Goal: Task Accomplishment & Management: Complete application form

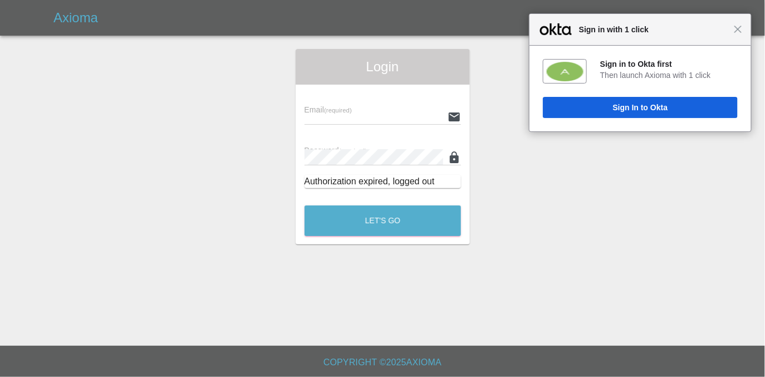
click at [351, 92] on div "Email (required) Password (required) Authorization expired, logged out" at bounding box center [382, 141] width 174 height 112
click at [355, 114] on input "text" at bounding box center [373, 117] width 139 height 16
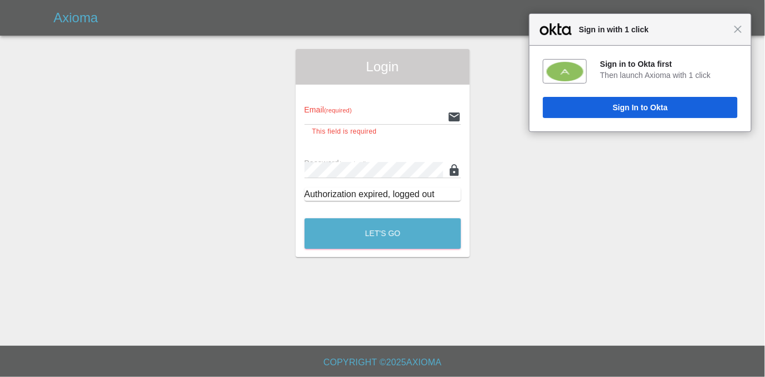
type input "[EMAIL_ADDRESS][DOMAIN_NAME]"
click at [304, 218] on button "Let's Go" at bounding box center [382, 233] width 156 height 31
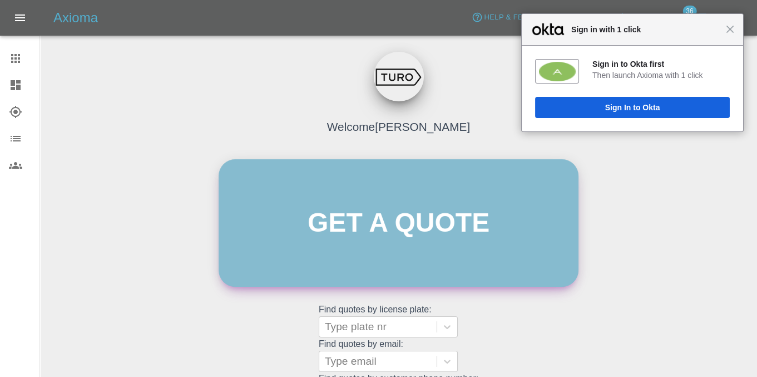
click at [382, 261] on link "Get a quote" at bounding box center [399, 222] width 360 height 127
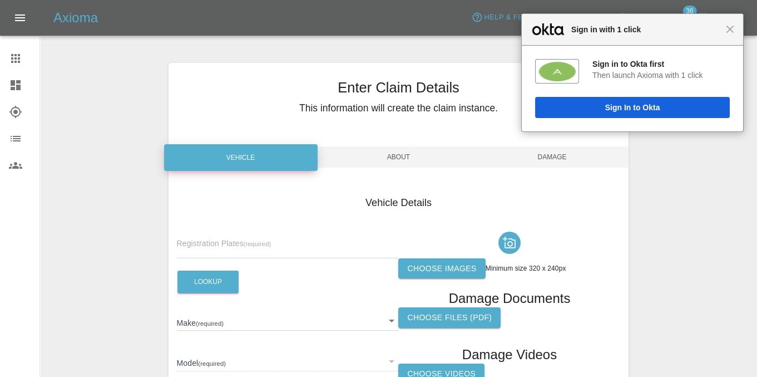
click at [228, 245] on input "text" at bounding box center [288, 250] width 222 height 16
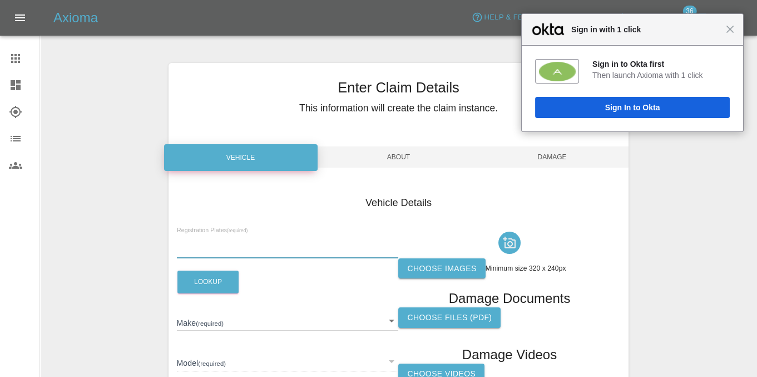
paste input "NU18FLZ"
type input "NU18FLZ"
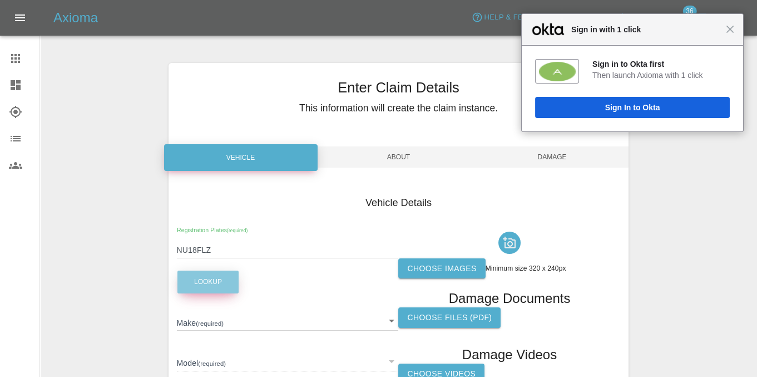
click at [206, 288] on button "Lookup" at bounding box center [208, 281] width 61 height 23
type input "FORD"
type input "FOCUS"
type input "[VEHICLE_IDENTIFICATION_NUMBER]"
type input "2018"
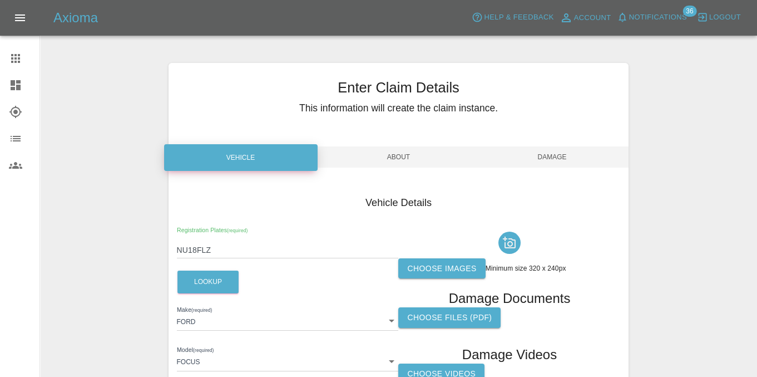
click at [461, 272] on label "Choose images" at bounding box center [441, 268] width 87 height 21
click at [0, 0] on input "Choose images" at bounding box center [0, 0] width 0 height 0
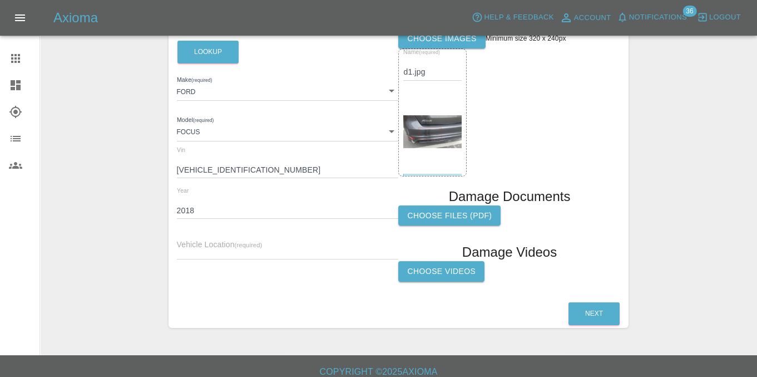
scroll to position [239, 0]
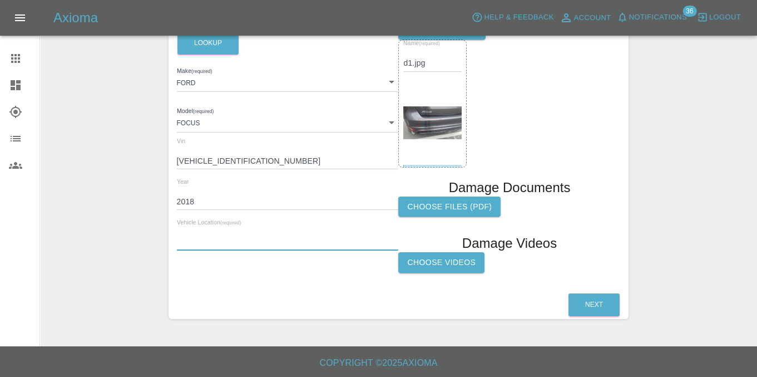
click at [227, 241] on input "text" at bounding box center [288, 242] width 222 height 16
type input "tw8"
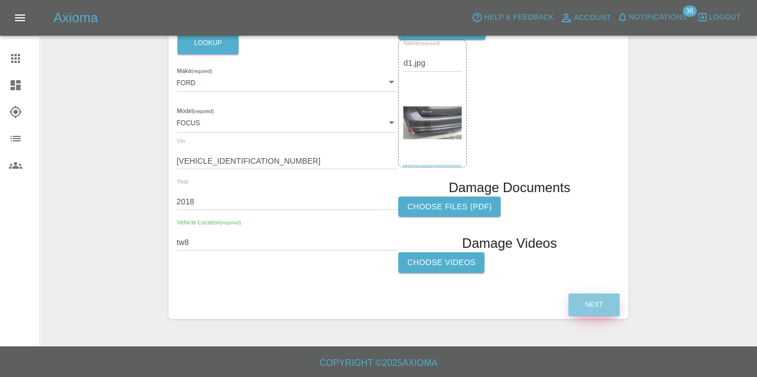
click at [603, 302] on button "Next" at bounding box center [594, 304] width 51 height 23
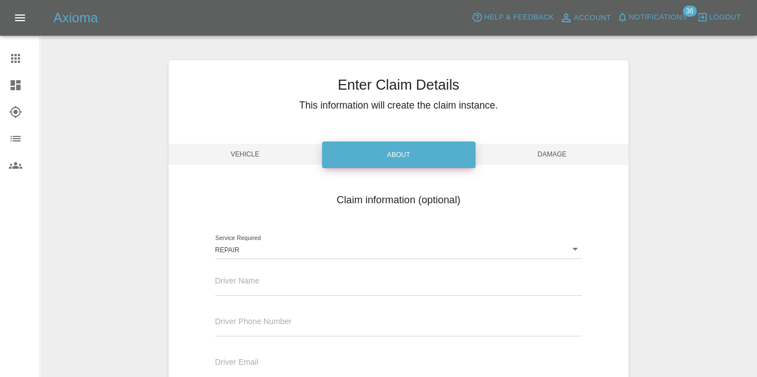
scroll to position [0, 0]
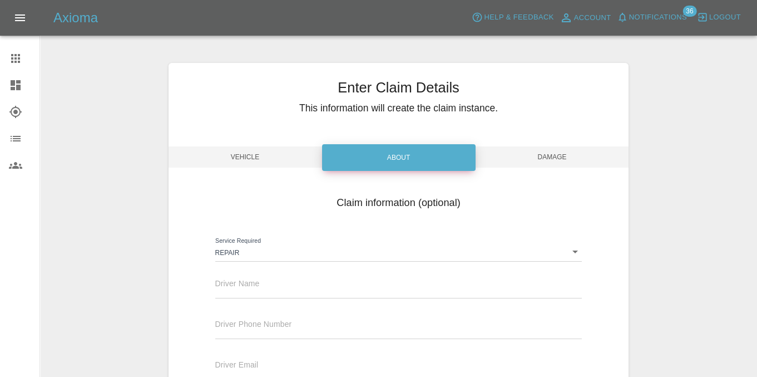
click at [297, 252] on body "Axioma Help & Feedback Account Notifications 36 Logout Claims Dashboard Explore…" at bounding box center [378, 325] width 757 height 650
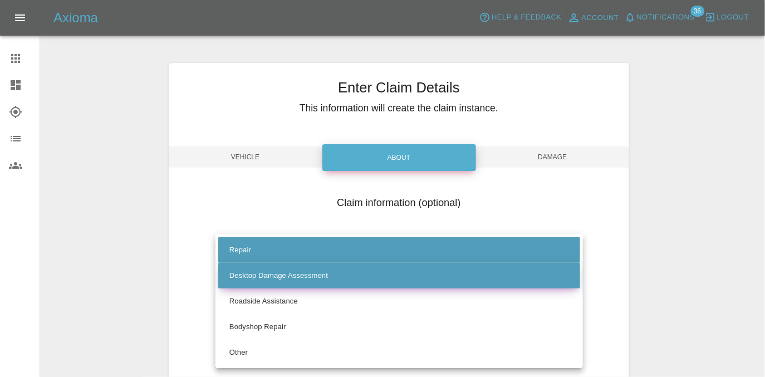
click at [320, 279] on li "Desktop Damage Assessment" at bounding box center [399, 276] width 362 height 26
type input "assessment"
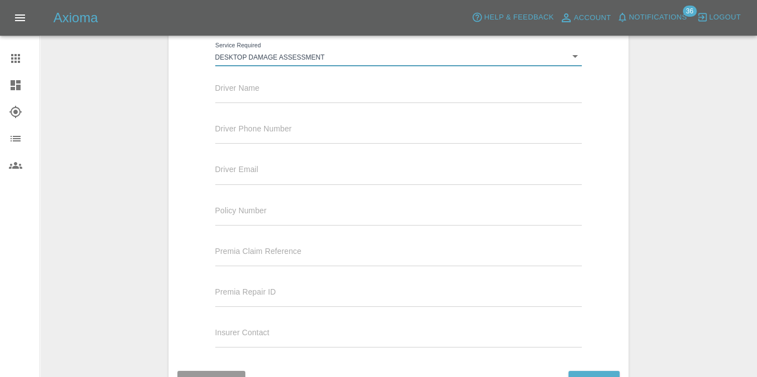
click at [287, 216] on input "text" at bounding box center [398, 217] width 367 height 16
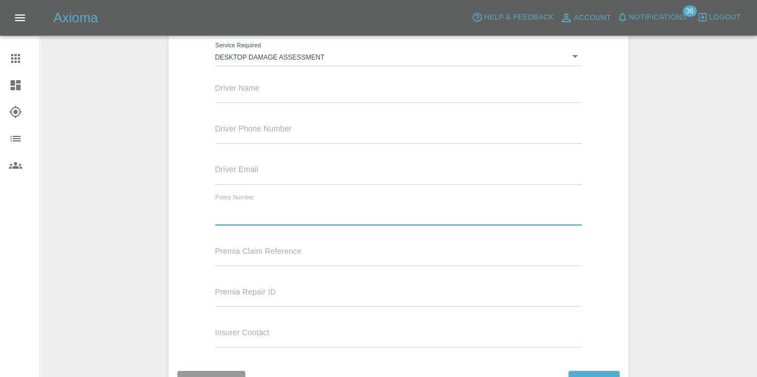
paste input "847066"
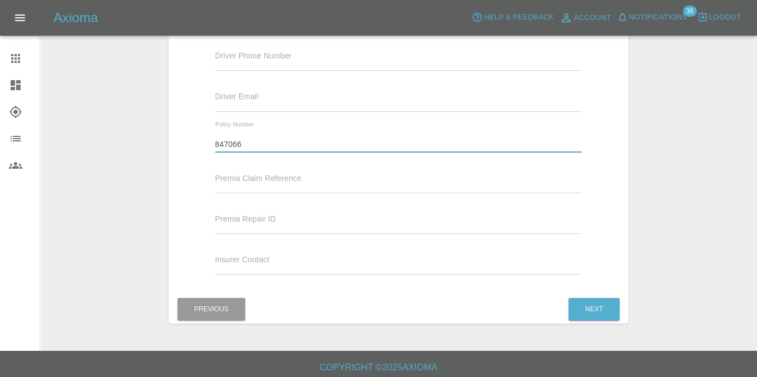
scroll to position [273, 0]
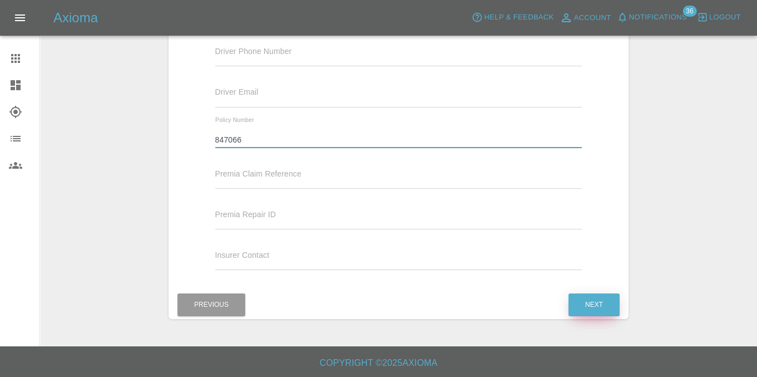
type input "847066"
click at [596, 299] on button "Next" at bounding box center [594, 304] width 51 height 23
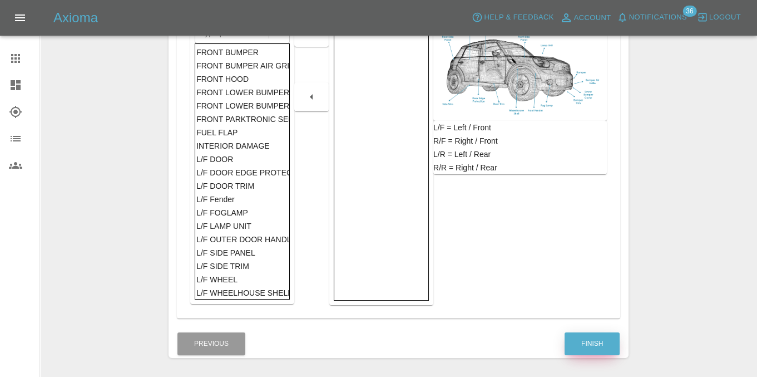
drag, startPoint x: 605, startPoint y: 343, endPoint x: 598, endPoint y: 342, distance: 7.3
click at [605, 343] on button "Finish" at bounding box center [592, 343] width 55 height 23
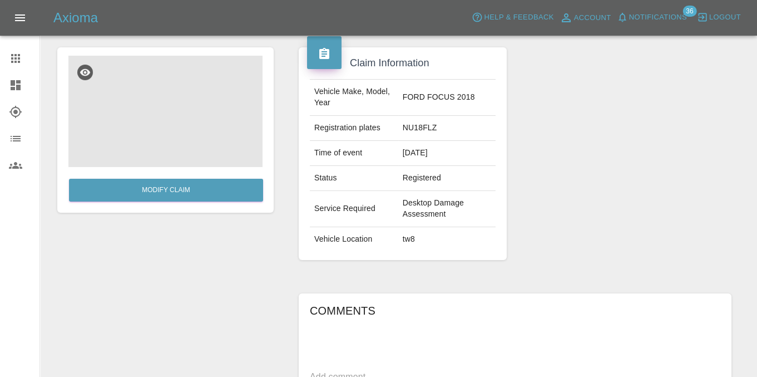
scroll to position [261, 0]
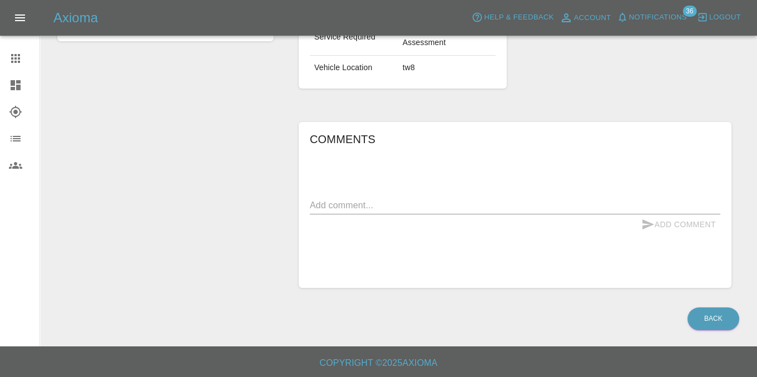
click at [406, 205] on textarea at bounding box center [515, 205] width 411 height 13
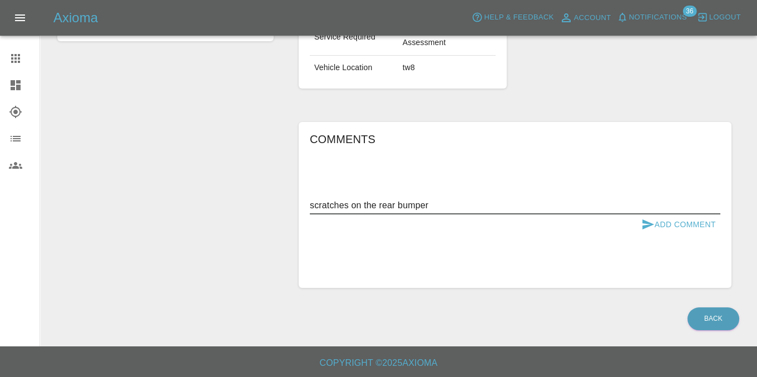
type textarea "scratches on the rear bumper"
click at [694, 224] on button "Add Comment" at bounding box center [678, 224] width 83 height 21
